Goal: Find specific page/section: Find specific page/section

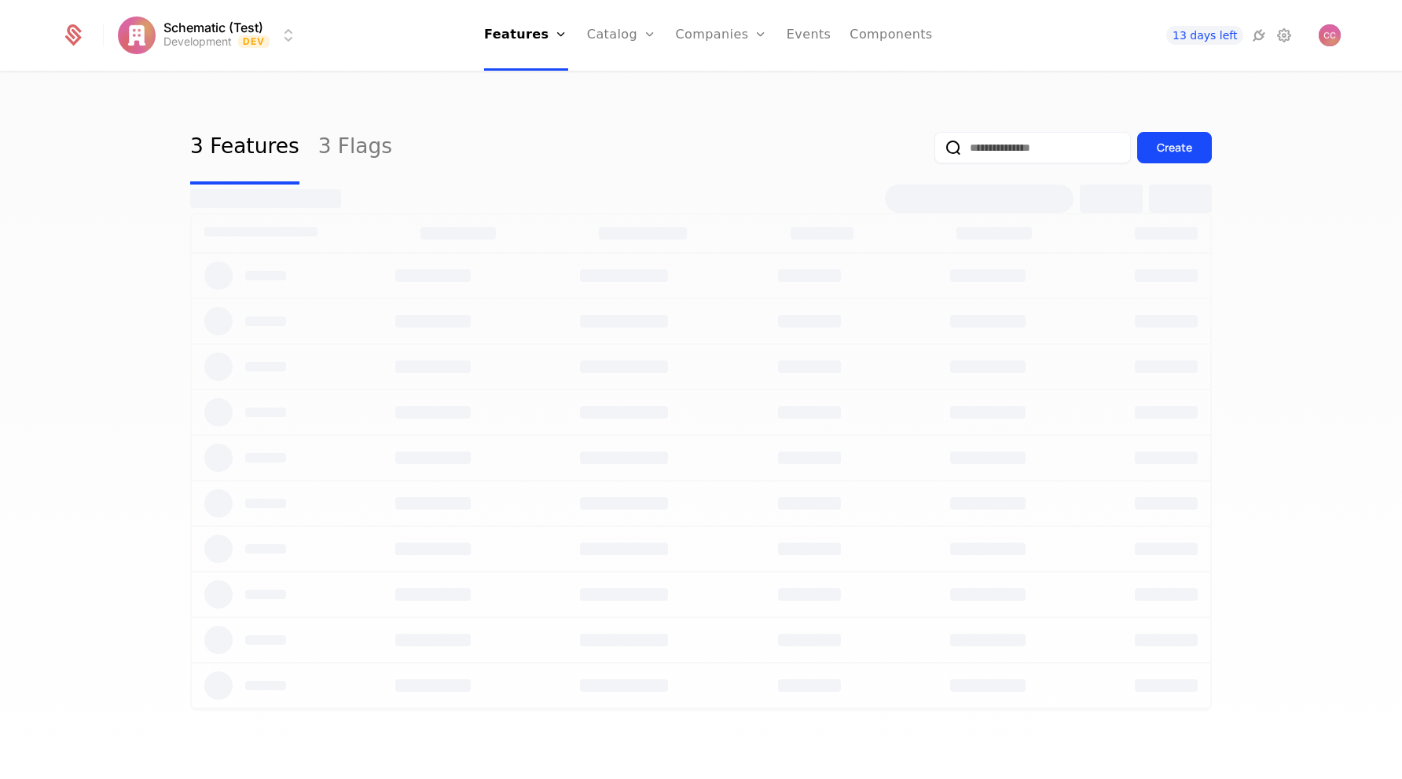
select select "***"
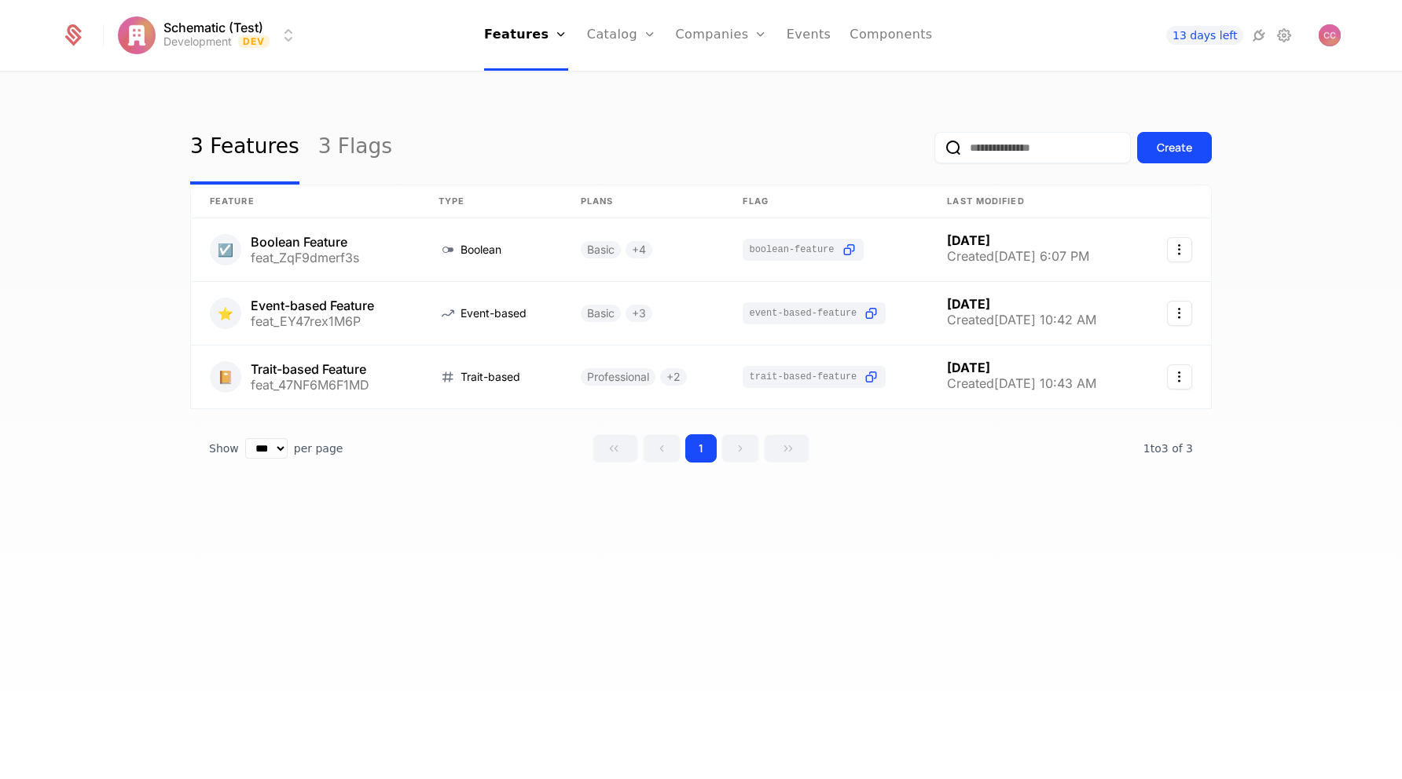
click at [883, 39] on link "Components" at bounding box center [890, 35] width 83 height 71
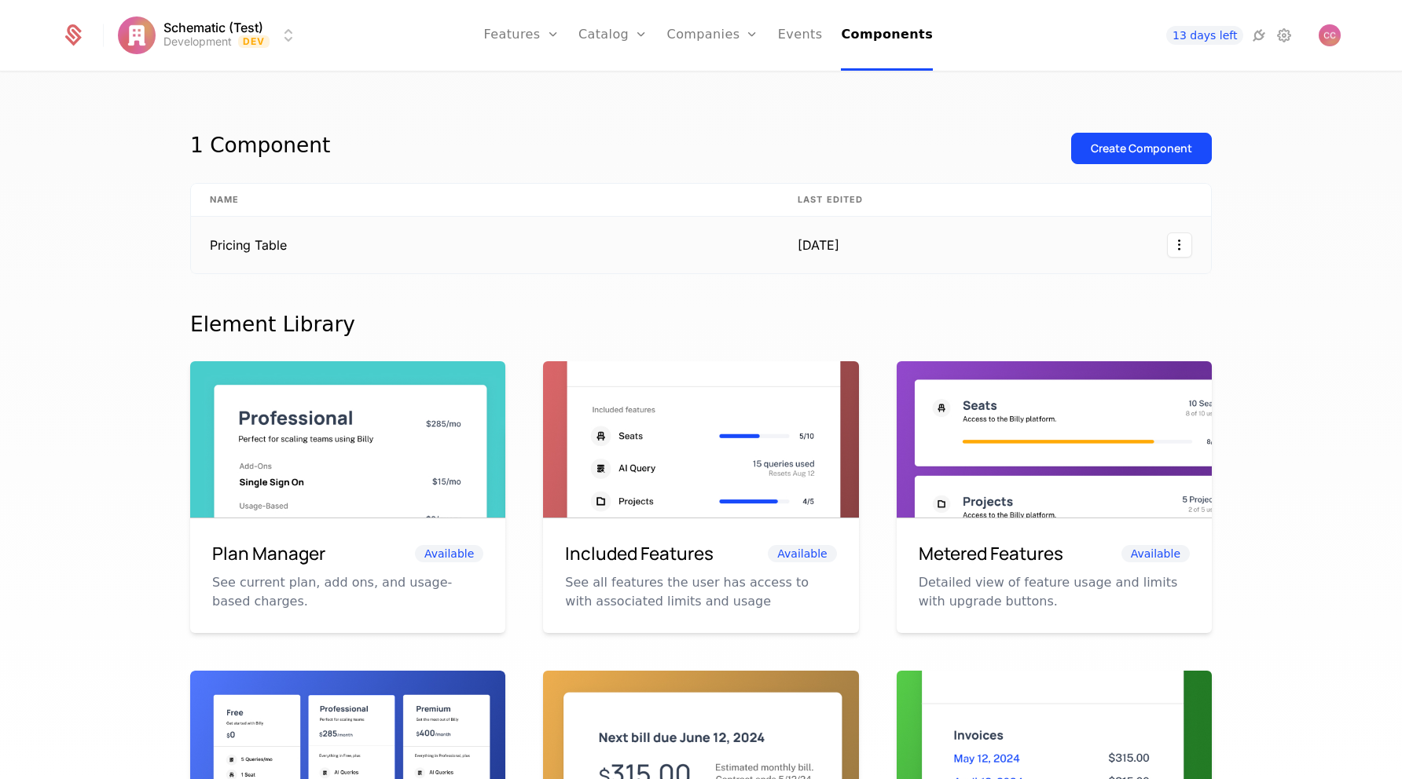
click at [712, 222] on td "Pricing Table" at bounding box center [485, 245] width 588 height 57
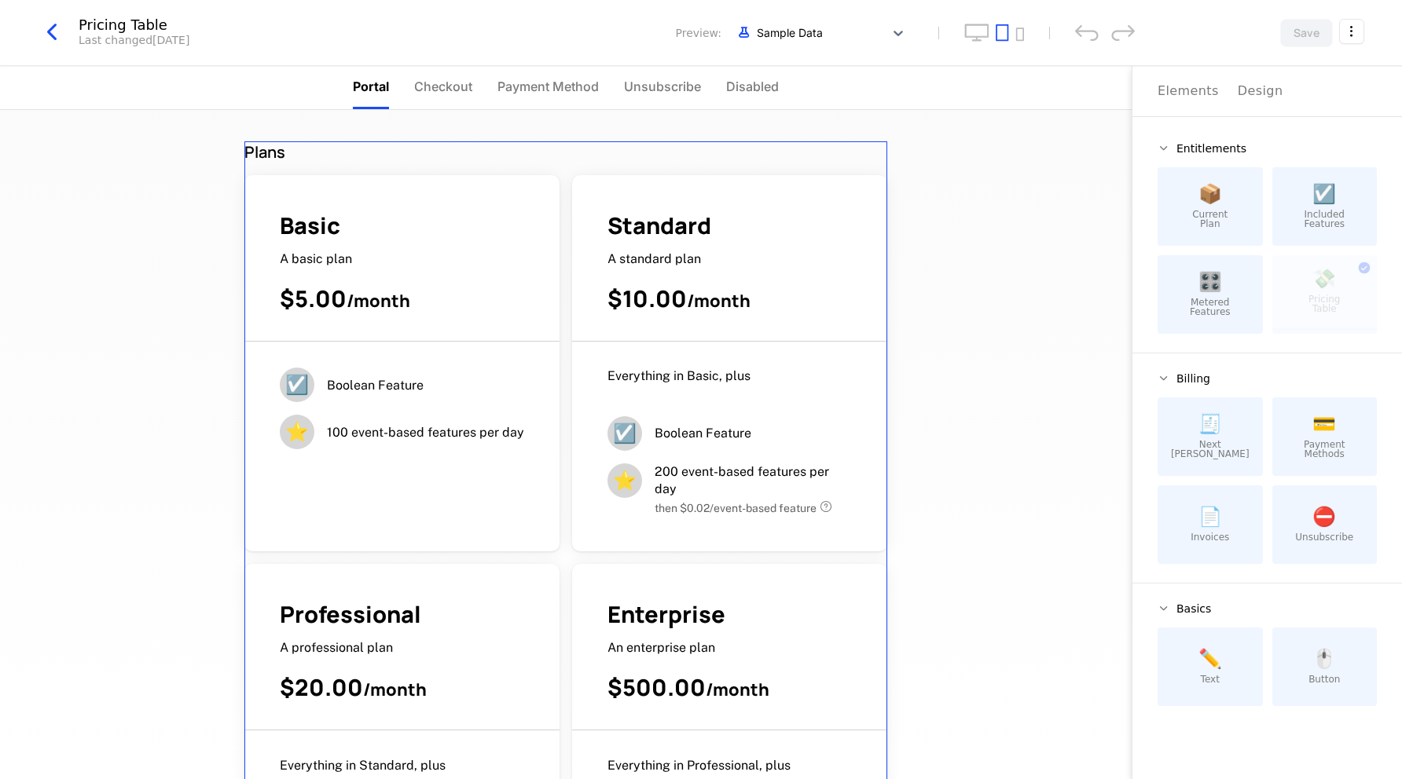
click at [797, 149] on div "Plans" at bounding box center [565, 151] width 643 height 21
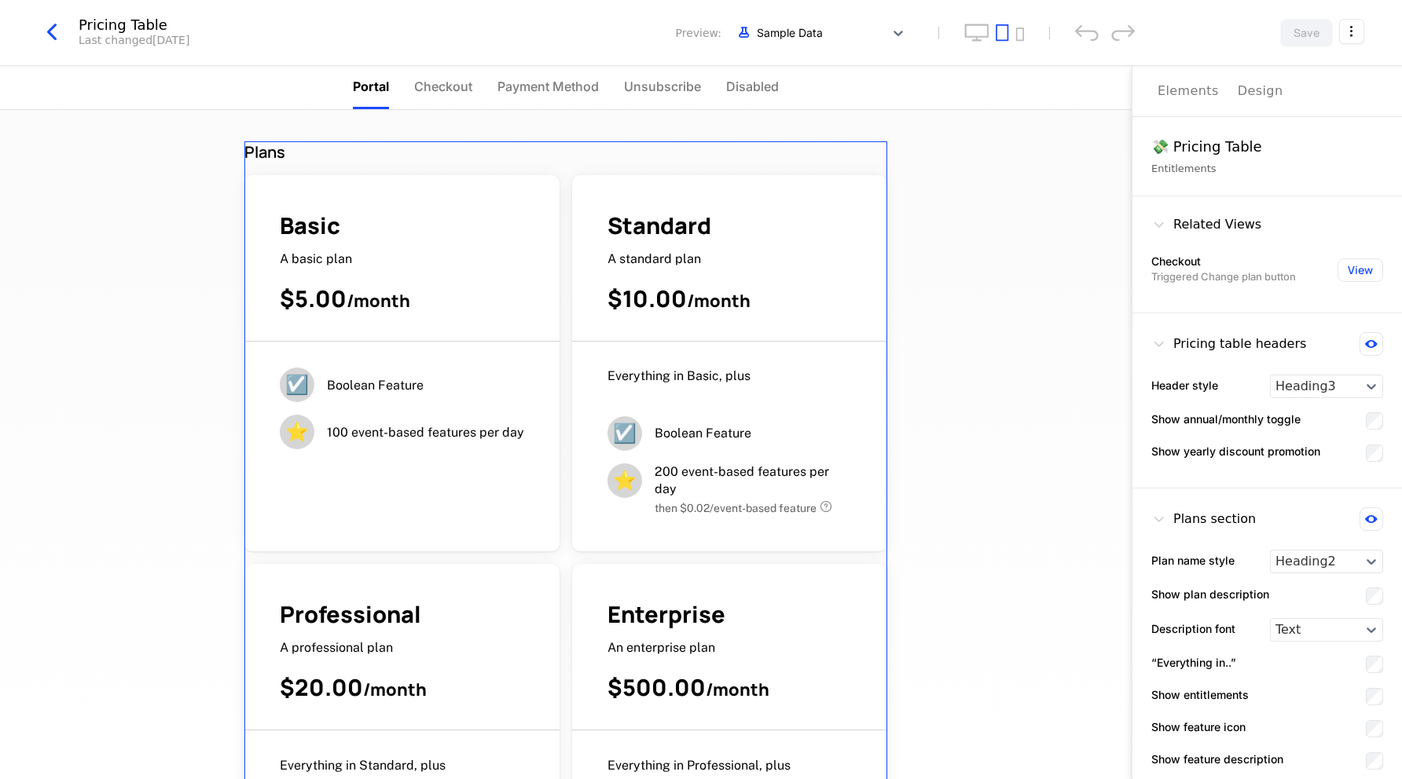
click at [948, 299] on div "Plans Basic A basic plan $5.00 / month ☑️ Boolean Feature ⭐ 100 event-based fea…" at bounding box center [565, 444] width 1131 height 669
click at [56, 30] on icon "button" at bounding box center [52, 32] width 28 height 28
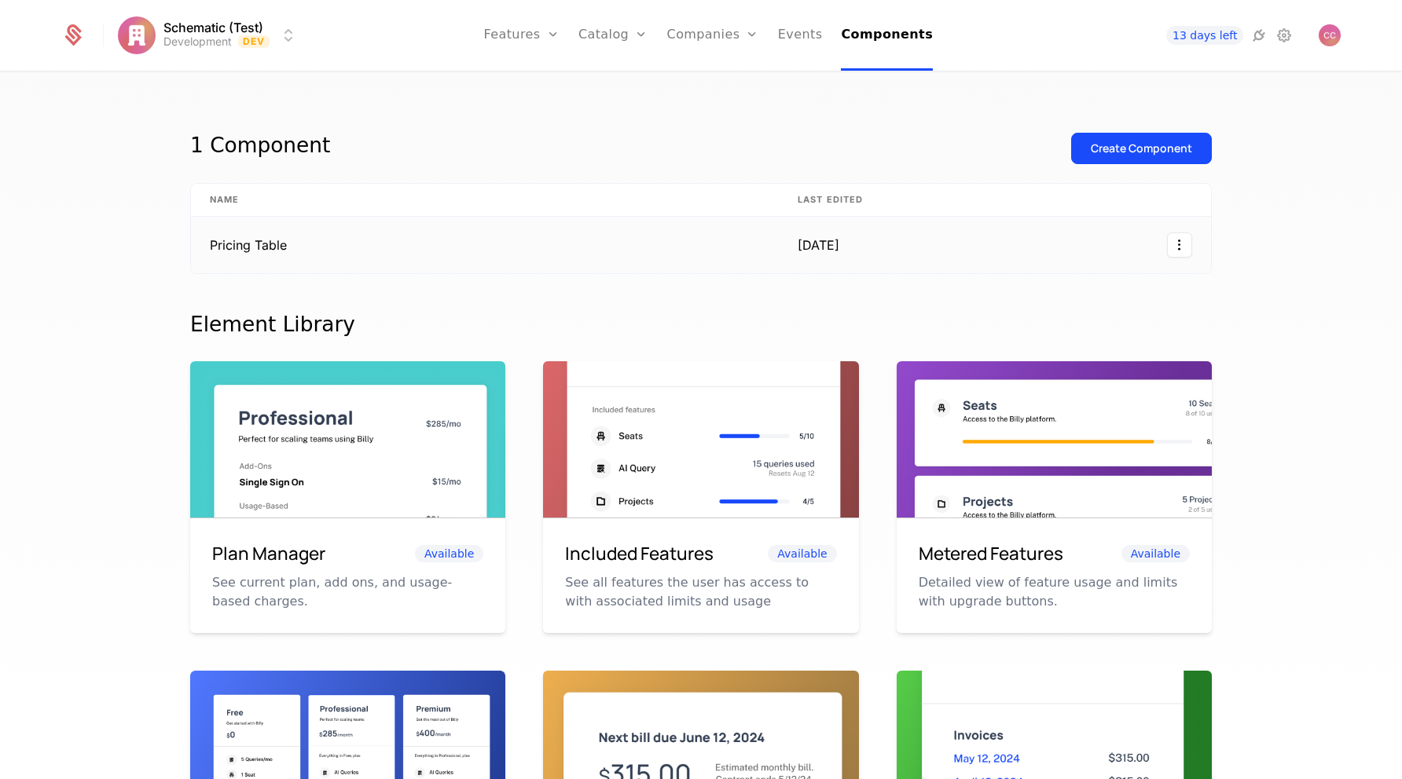
click at [347, 232] on td "Pricing Table" at bounding box center [485, 245] width 588 height 57
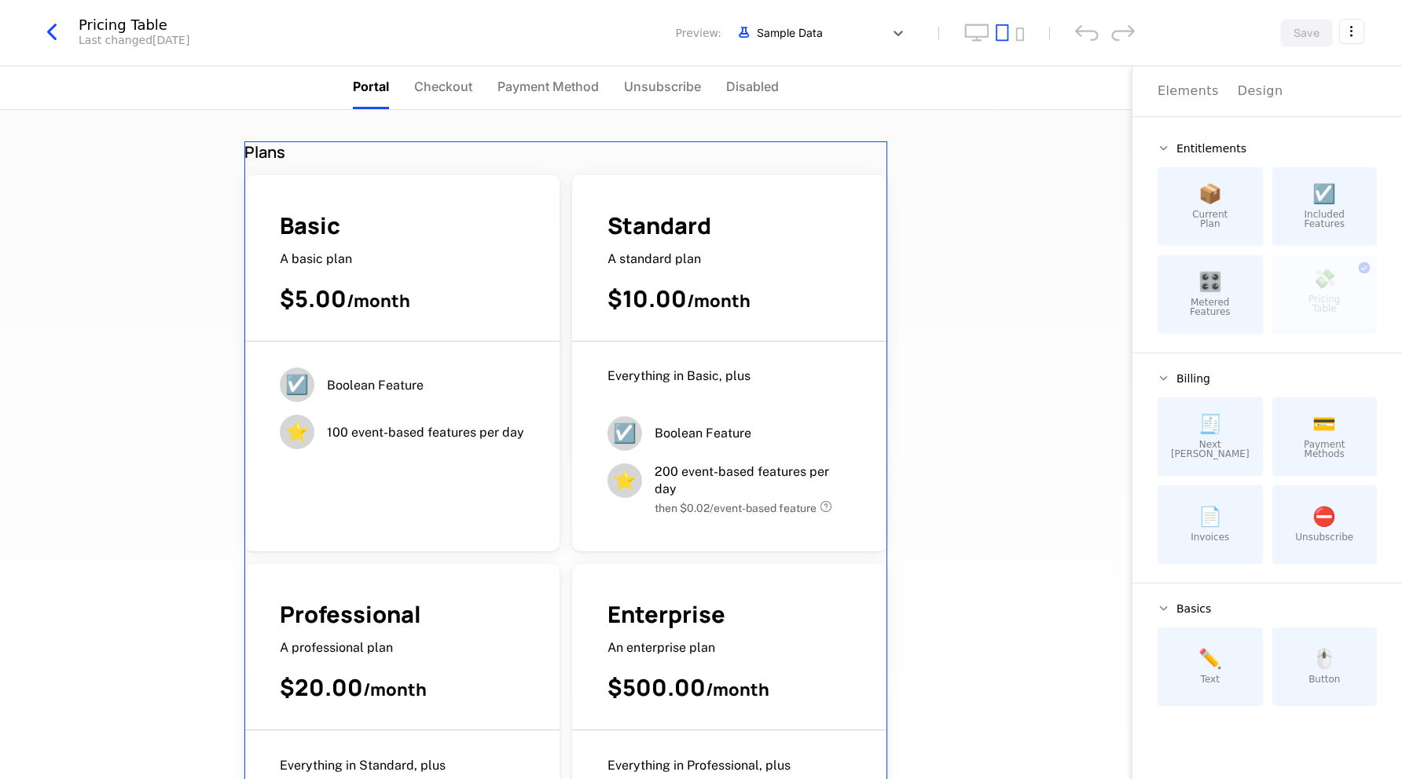
click at [292, 149] on div "Plans" at bounding box center [565, 151] width 643 height 21
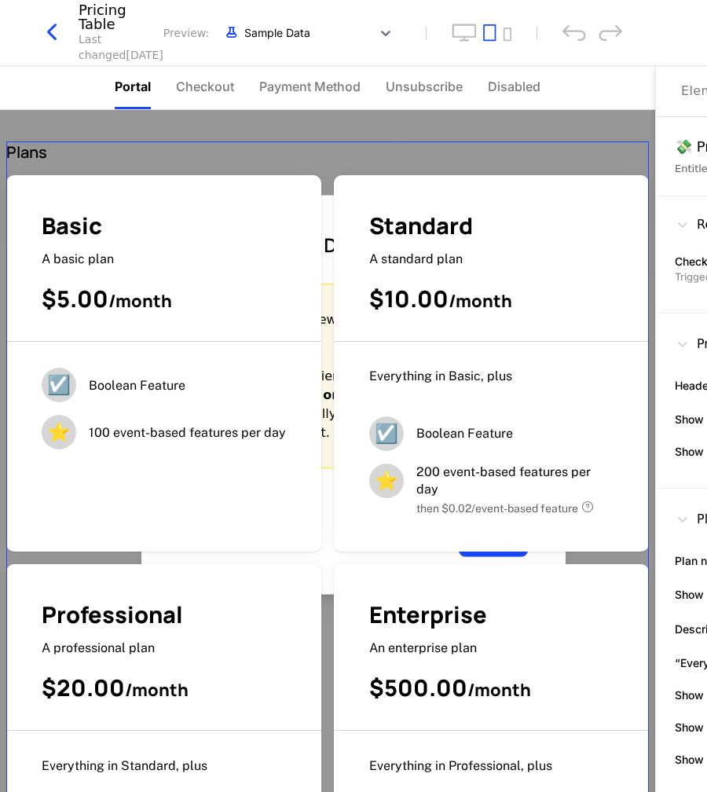
click at [457, 149] on div "Plans" at bounding box center [327, 151] width 643 height 21
click at [593, 70] on nav "Portal Checkout Payment Method Unsubscribe Disabled" at bounding box center [327, 88] width 655 height 44
click at [668, 53] on div "Pricing Table Last changed [DATE] Preview: Sample Data Save" at bounding box center [353, 33] width 707 height 66
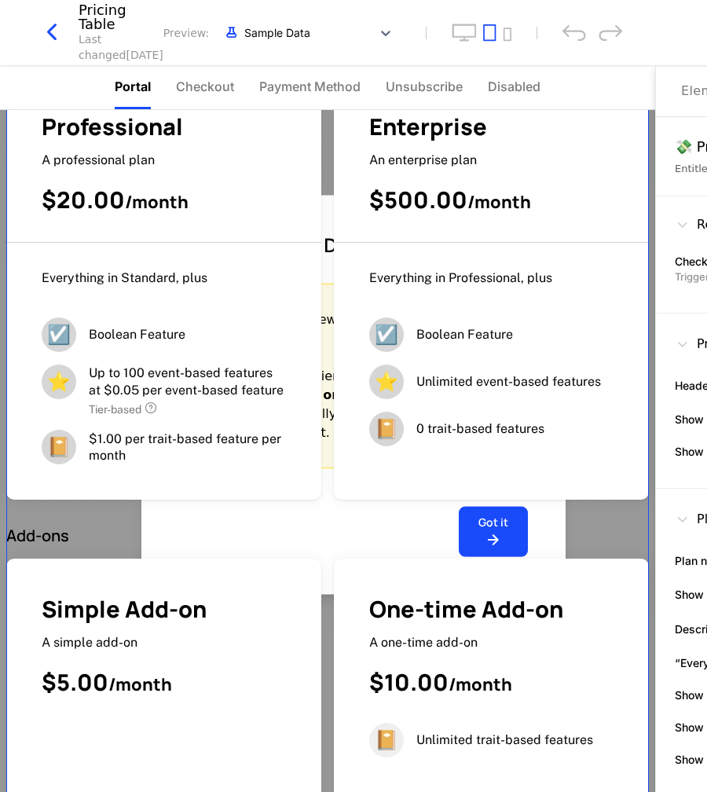
scroll to position [786, 0]
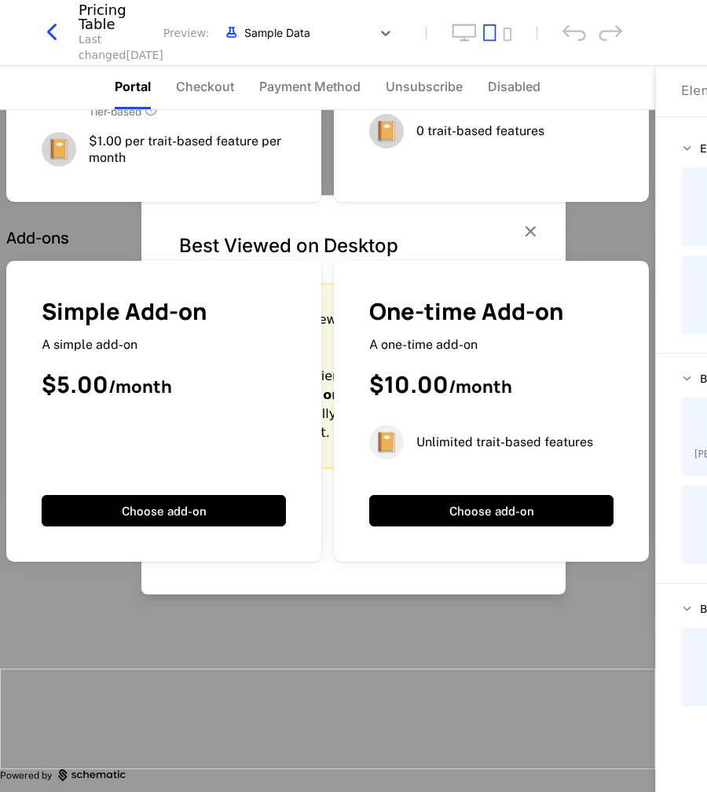
click at [561, 698] on div at bounding box center [327, 719] width 655 height 101
click at [554, 701] on div at bounding box center [327, 719] width 655 height 101
click at [548, 629] on div at bounding box center [327, 618] width 655 height 101
click at [548, 692] on div at bounding box center [327, 719] width 655 height 101
click at [471, 635] on div at bounding box center [327, 618] width 655 height 101
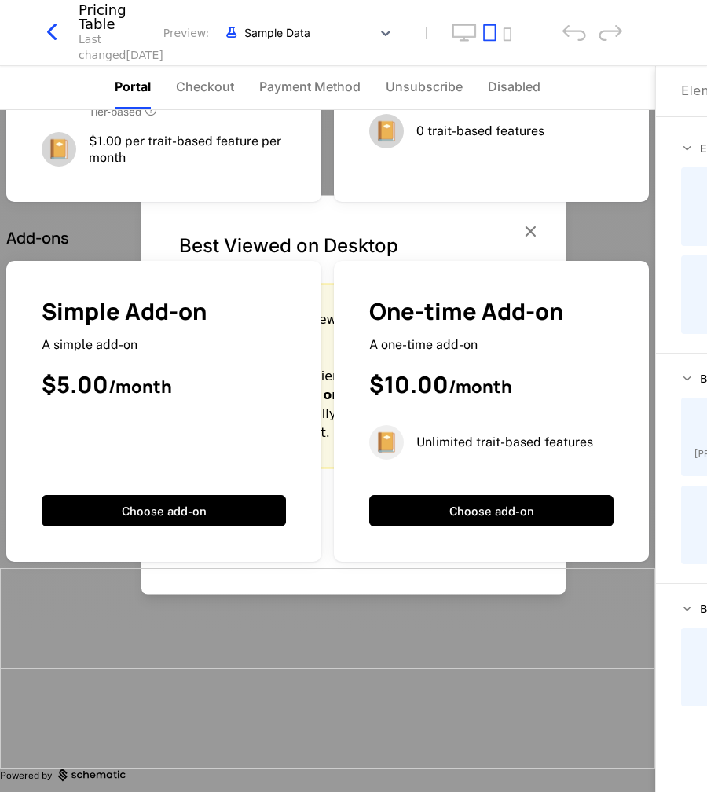
click at [472, 669] on div at bounding box center [327, 719] width 655 height 101
click at [470, 640] on div at bounding box center [327, 618] width 655 height 101
